Goal: Information Seeking & Learning: Learn about a topic

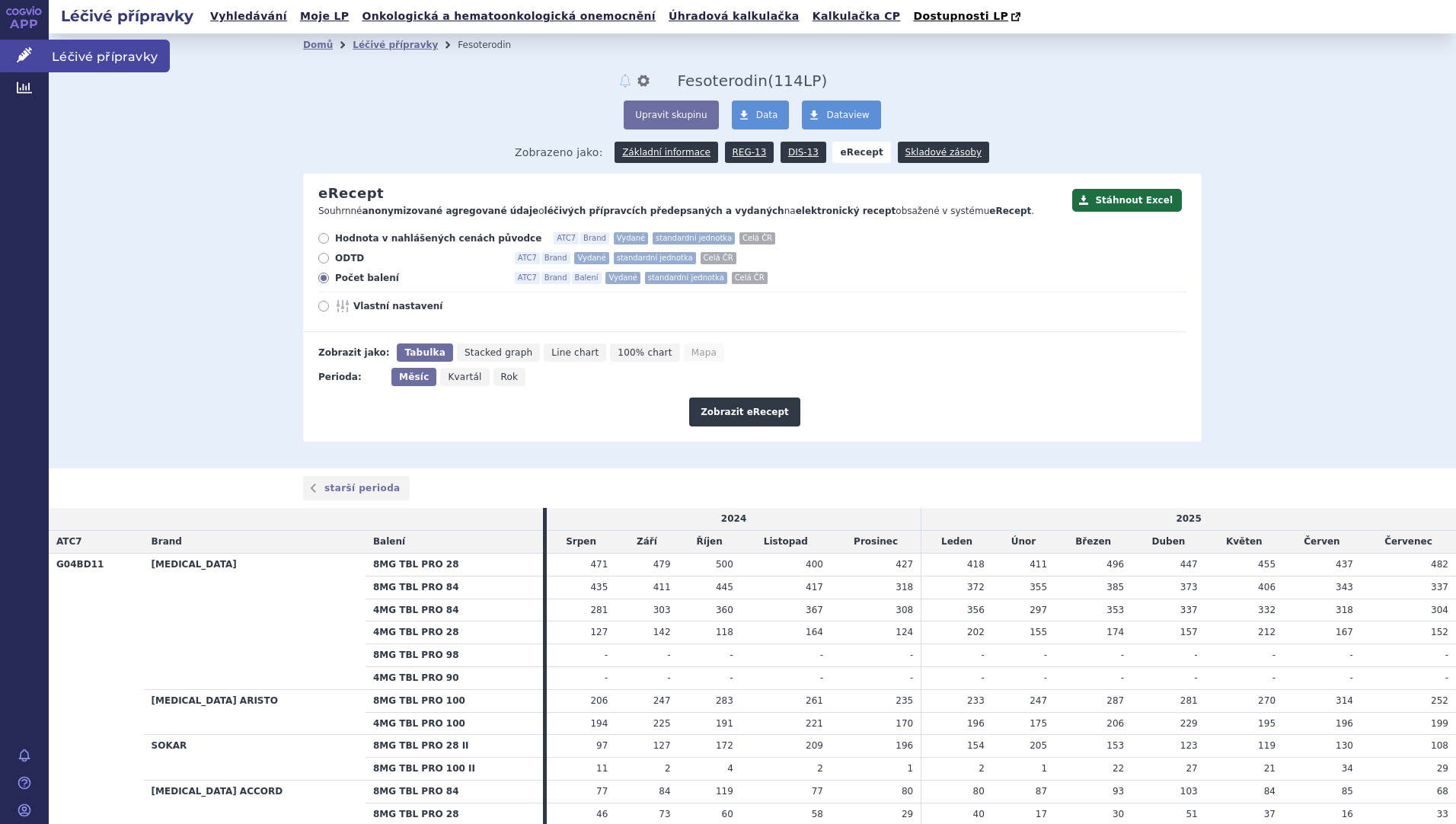
click at [91, 67] on span "Léčivé přípravky" at bounding box center [109, 55] width 121 height 32
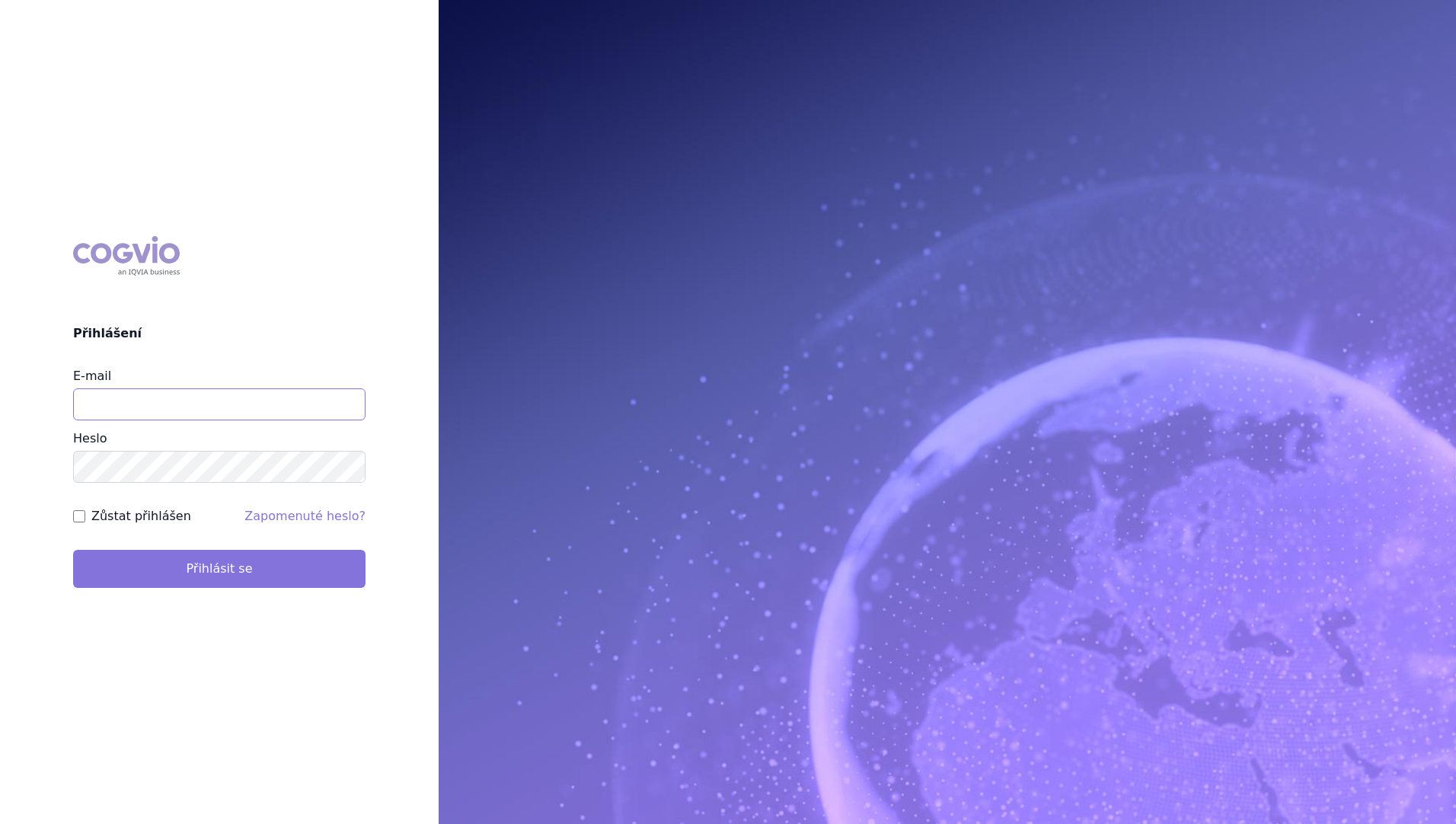
type input "stanislav_klusak@accord-healthcare.com"
click at [124, 575] on button "Přihlásit se" at bounding box center [220, 569] width 293 height 38
